Goal: Transaction & Acquisition: Purchase product/service

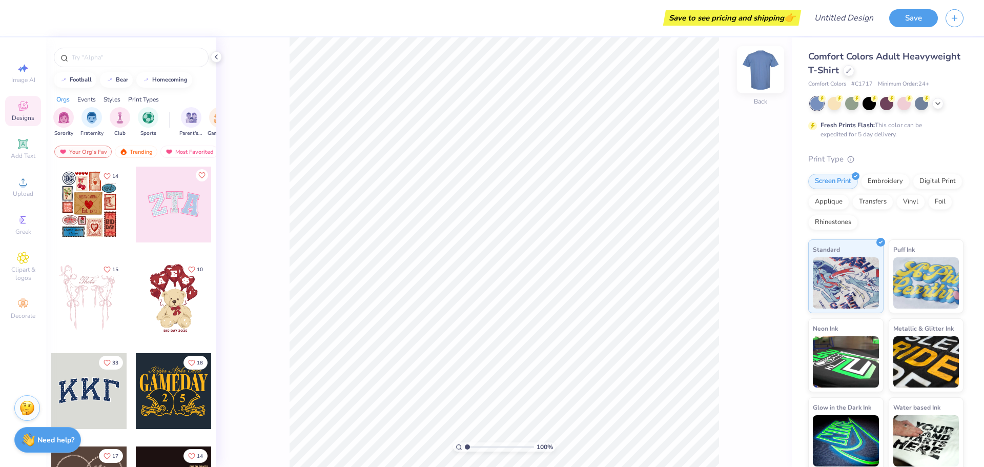
click at [764, 61] on img at bounding box center [760, 69] width 41 height 41
click at [31, 21] on div "Save to see pricing and shipping 👉" at bounding box center [413, 18] width 770 height 36
click at [837, 109] on div at bounding box center [834, 102] width 13 height 13
click at [844, 107] on div at bounding box center [886, 103] width 153 height 13
drag, startPoint x: 930, startPoint y: 105, endPoint x: 924, endPoint y: 106, distance: 5.7
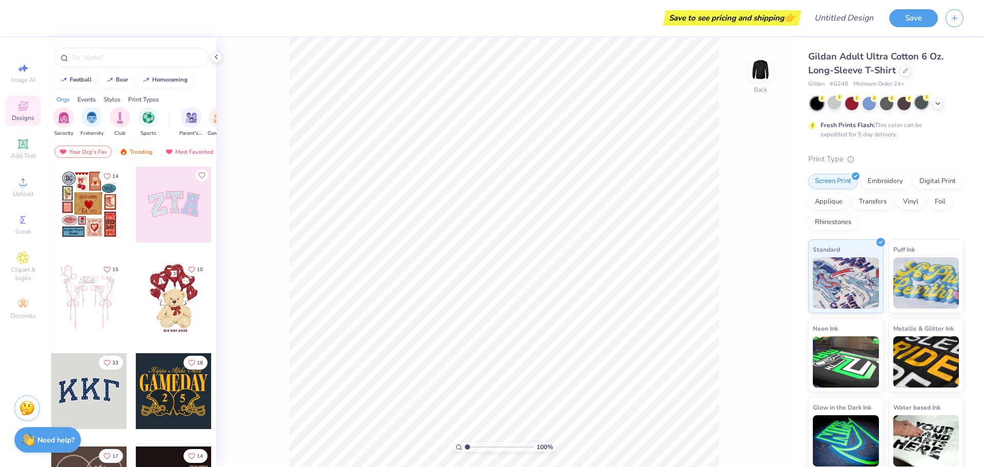
click at [926, 106] on div at bounding box center [886, 103] width 153 height 13
click at [919, 107] on div at bounding box center [921, 102] width 13 height 13
click at [941, 107] on div at bounding box center [886, 103] width 153 height 13
click at [903, 105] on div at bounding box center [903, 102] width 13 height 13
click at [43, 8] on div "Save to see pricing and shipping 👉" at bounding box center [413, 18] width 770 height 36
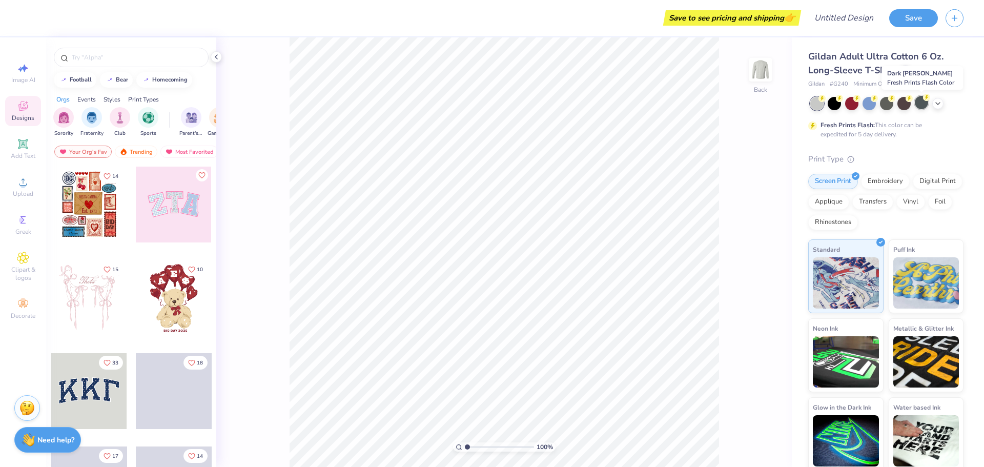
click at [921, 105] on div at bounding box center [921, 102] width 13 height 13
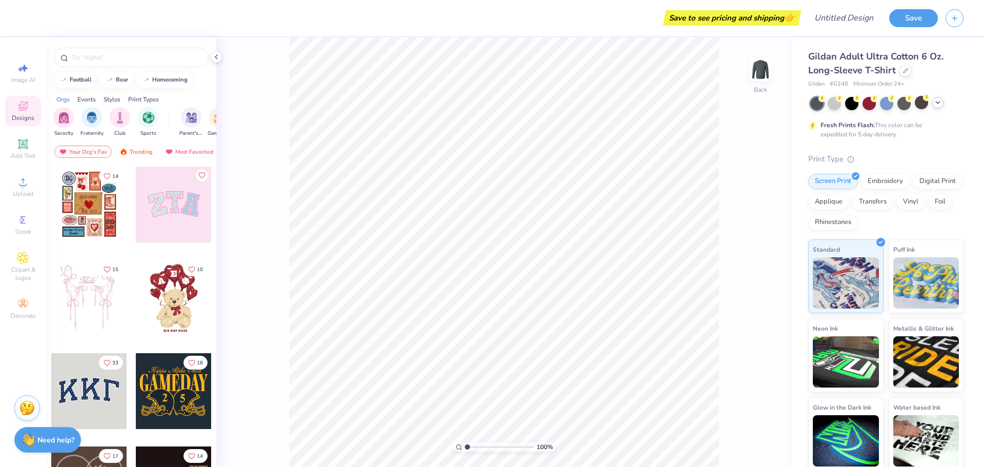
click at [934, 107] on div at bounding box center [886, 103] width 153 height 13
click at [936, 107] on div at bounding box center [937, 102] width 11 height 11
